Goal: Find specific page/section: Find specific page/section

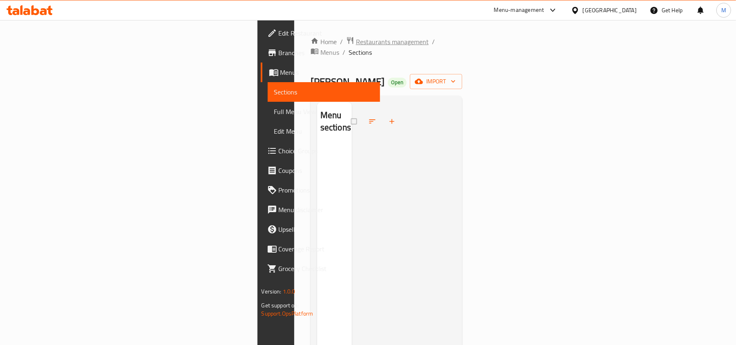
click at [356, 39] on span "Restaurants management" at bounding box center [392, 42] width 73 height 10
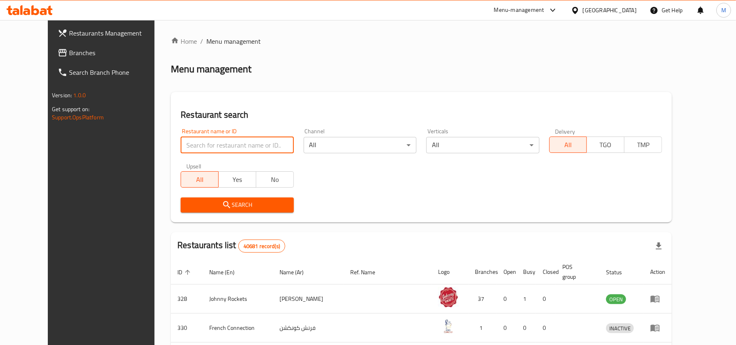
click at [238, 146] on input "search" at bounding box center [237, 145] width 113 height 16
type input "janah pharmacy"
click button "Search" at bounding box center [237, 204] width 113 height 15
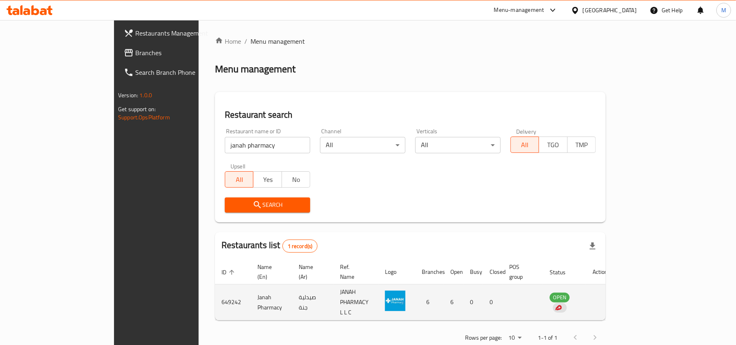
click at [251, 285] on td "Janah Pharmacy" at bounding box center [271, 303] width 41 height 36
copy td "Janah Pharmacy"
click at [251, 285] on td "Janah Pharmacy" at bounding box center [271, 303] width 41 height 36
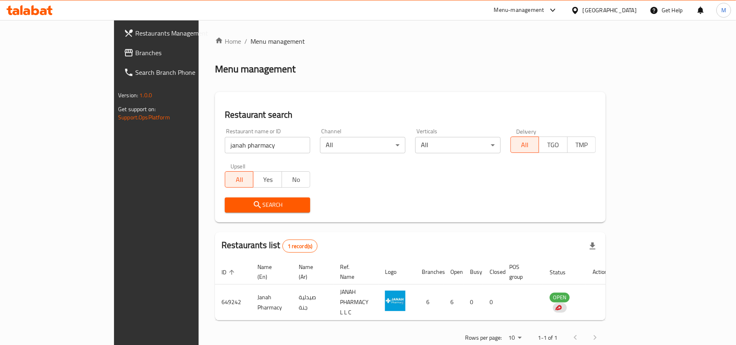
click at [533, 10] on div "Menu-management" at bounding box center [519, 10] width 50 height 10
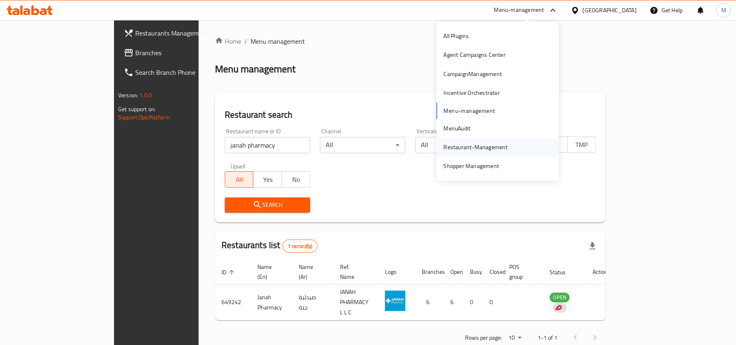
click at [494, 146] on div "Restaurant-Management" at bounding box center [476, 147] width 64 height 9
